Goal: Book appointment/travel/reservation

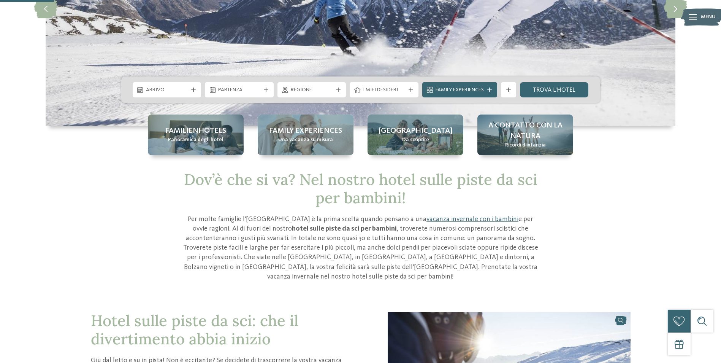
scroll to position [152, 0]
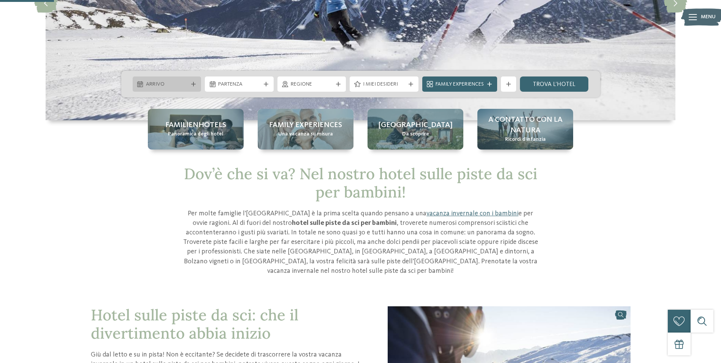
click at [140, 82] on icon at bounding box center [140, 84] width 6 height 6
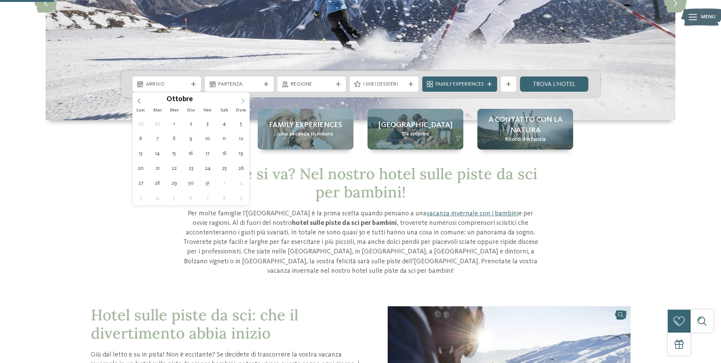
click at [244, 100] on icon at bounding box center [242, 100] width 5 height 5
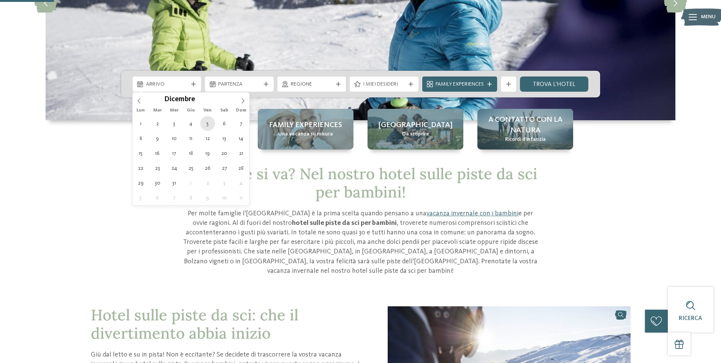
type div "05.12.2025"
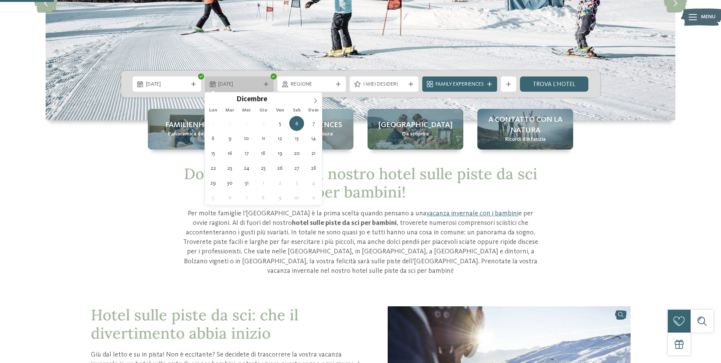
click at [240, 84] on span "06.12.2025" at bounding box center [239, 85] width 42 height 8
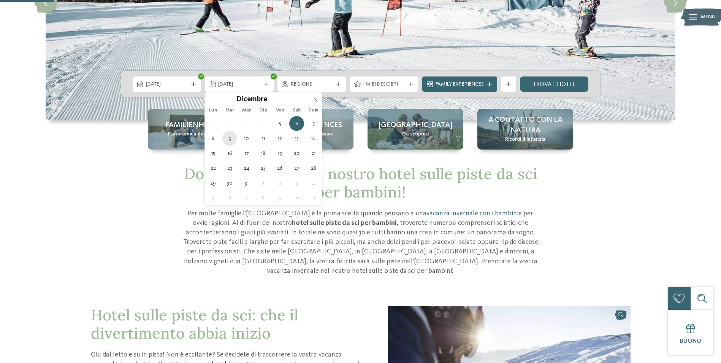
type div "09.12.2025"
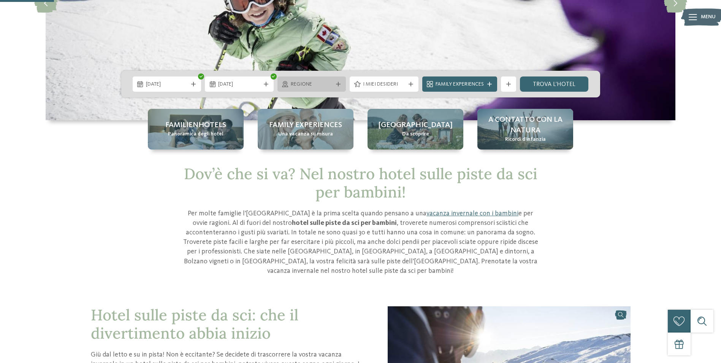
click at [293, 83] on span "Regione" at bounding box center [312, 85] width 42 height 8
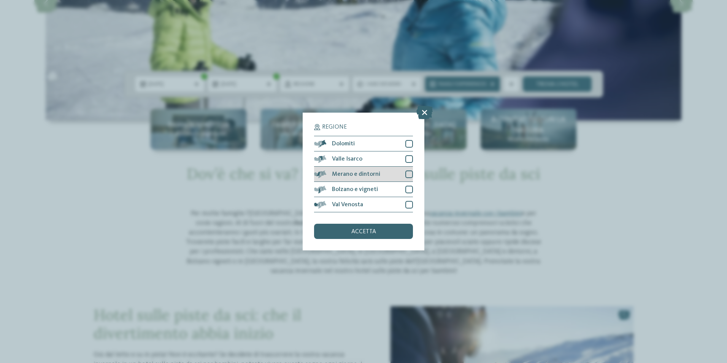
click at [407, 175] on div at bounding box center [409, 174] width 8 height 8
click at [369, 229] on span "accetta" at bounding box center [363, 231] width 25 height 6
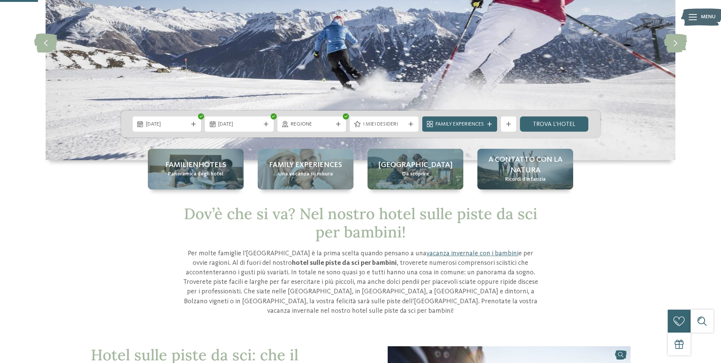
scroll to position [114, 0]
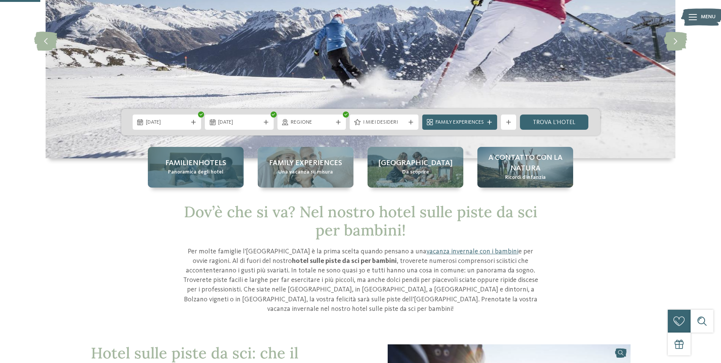
click at [200, 158] on span "Familienhotels" at bounding box center [195, 163] width 61 height 11
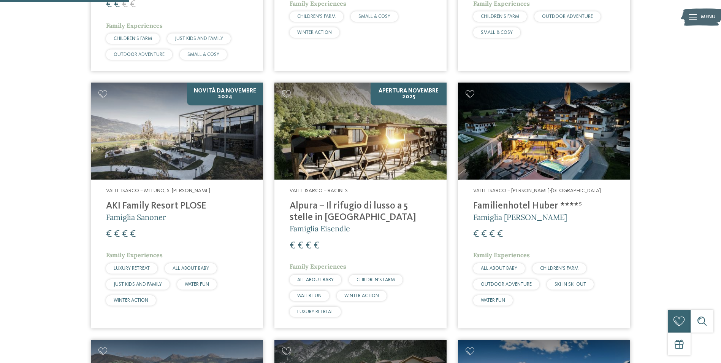
scroll to position [418, 0]
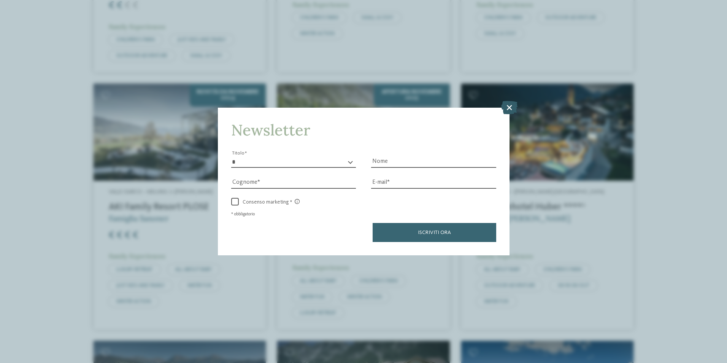
click at [507, 106] on icon at bounding box center [509, 106] width 16 height 13
